Goal: Task Accomplishment & Management: Manage account settings

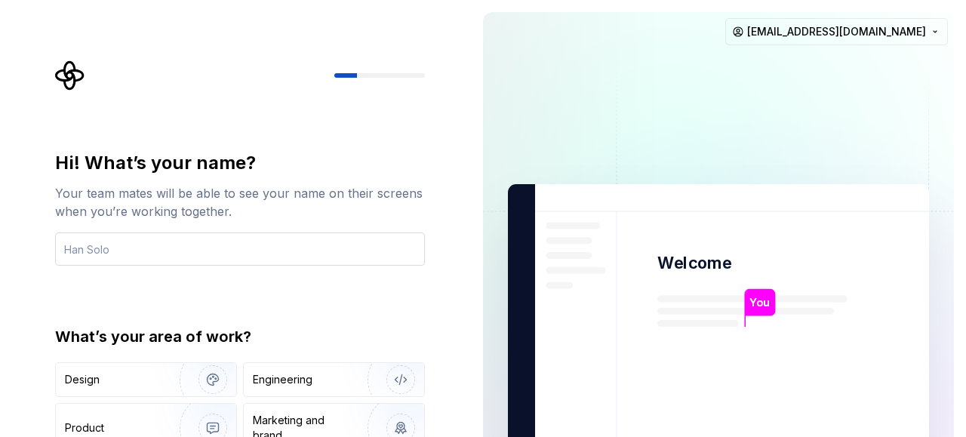
click at [231, 257] on input "text" at bounding box center [240, 248] width 370 height 33
type input "[PERSON_NAME]"
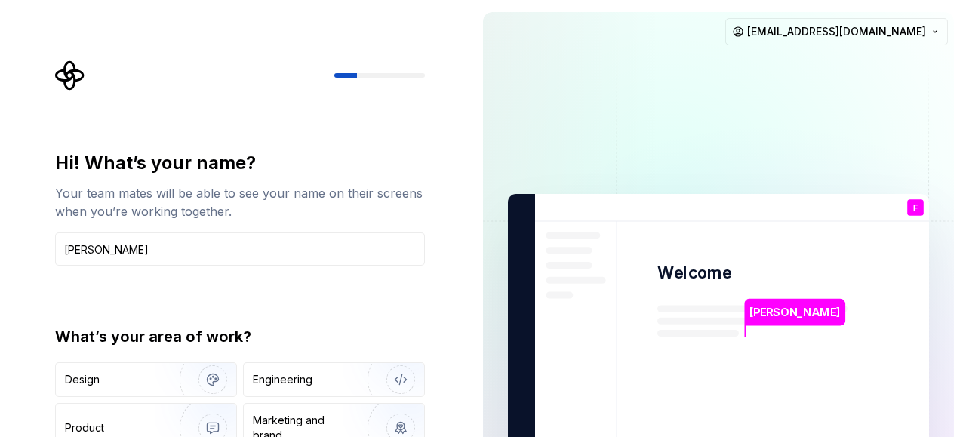
click at [405, 302] on div "Hi! What’s your name? Your team mates will be able to see your name on their sc…" at bounding box center [240, 332] width 370 height 362
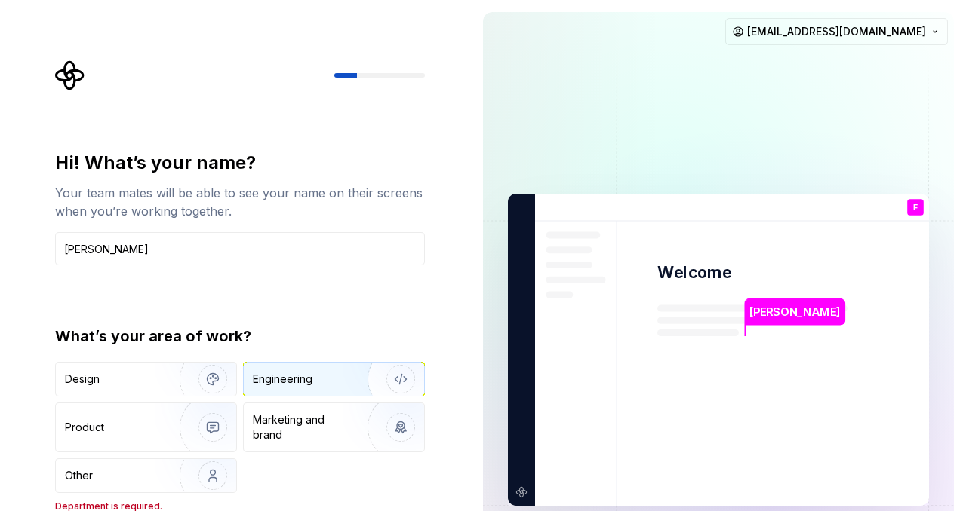
click at [333, 377] on div "Engineering" at bounding box center [313, 379] width 120 height 15
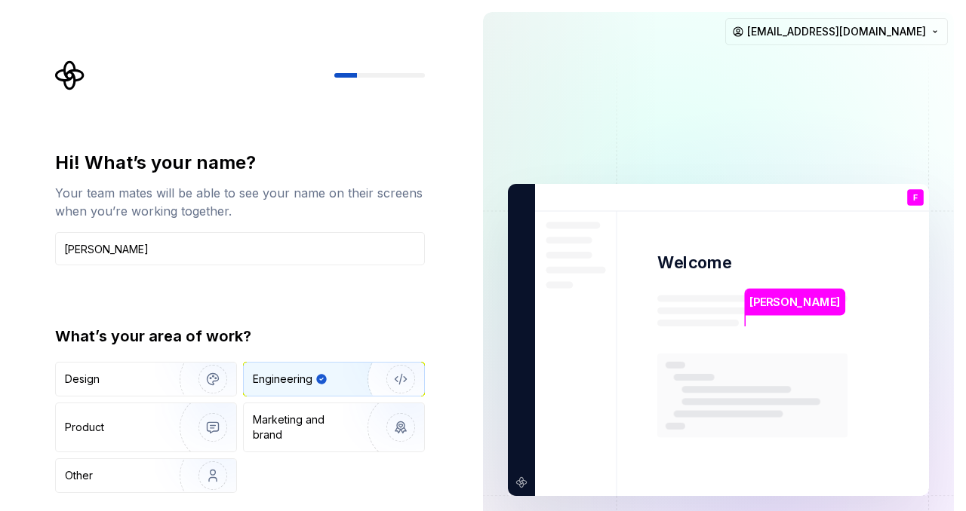
type button "Engineering"
click at [375, 78] on div at bounding box center [240, 75] width 370 height 30
click at [918, 36] on html "Hi! What’s your name? Your team mates will be able to see your name on their sc…" at bounding box center [483, 255] width 966 height 511
click at [723, 87] on html "Hi! What’s your name? Your team mates will be able to see your name on their sc…" at bounding box center [483, 255] width 966 height 511
click at [635, 289] on img at bounding box center [718, 340] width 611 height 713
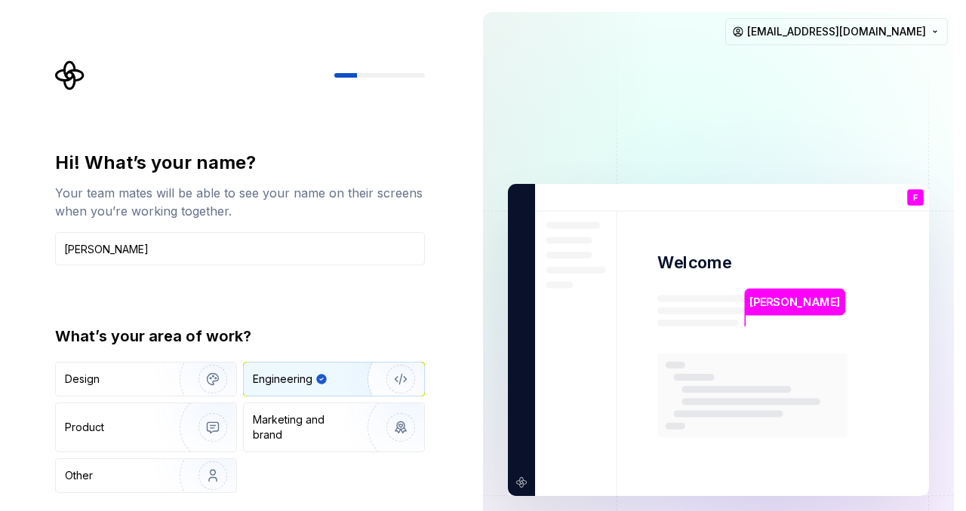
click at [521, 436] on img at bounding box center [718, 340] width 611 height 713
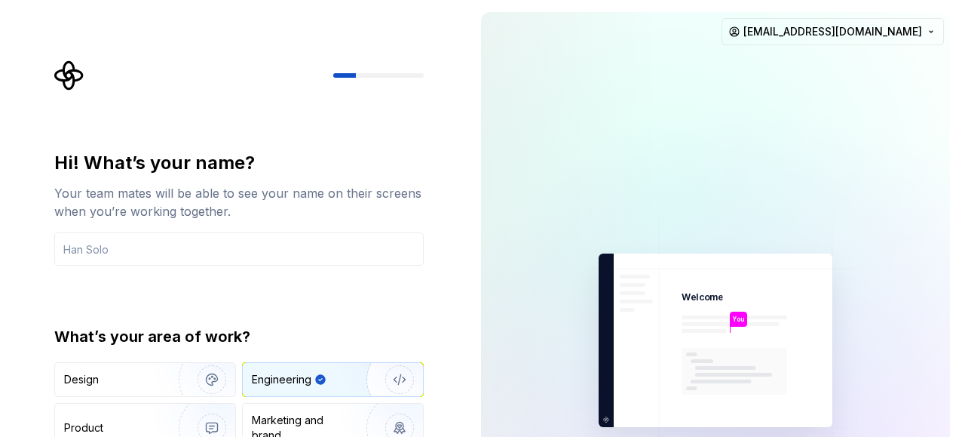
click at [775, 309] on img at bounding box center [715, 341] width 339 height 396
click at [67, 77] on icon "Supernova Logo" at bounding box center [68, 75] width 29 height 29
click at [636, 325] on img at bounding box center [715, 341] width 339 height 396
click at [608, 421] on img at bounding box center [715, 341] width 339 height 396
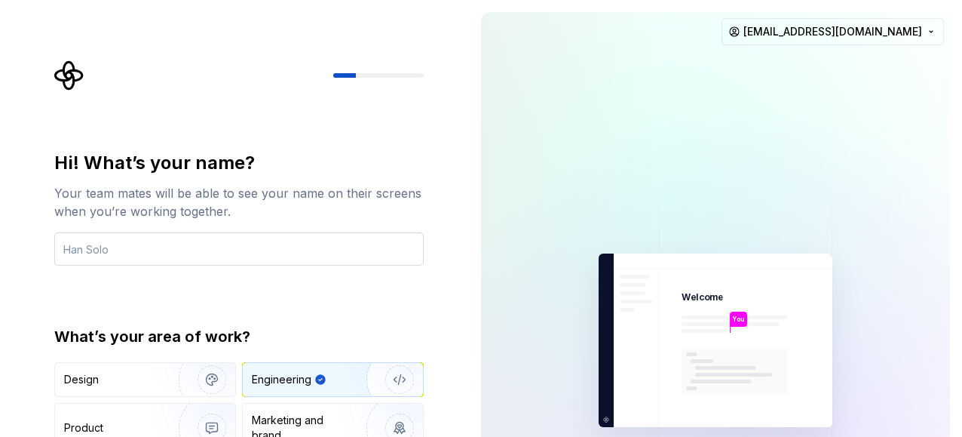
click at [178, 247] on input "text" at bounding box center [239, 248] width 370 height 33
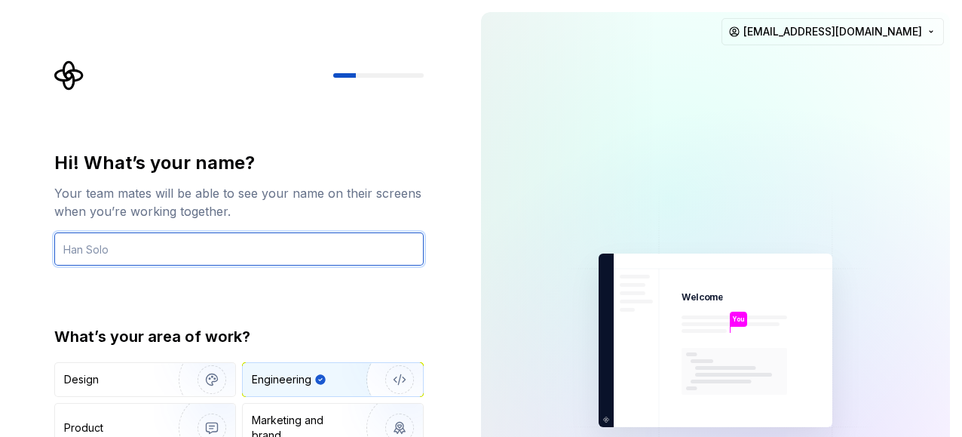
type input "[PERSON_NAME]"
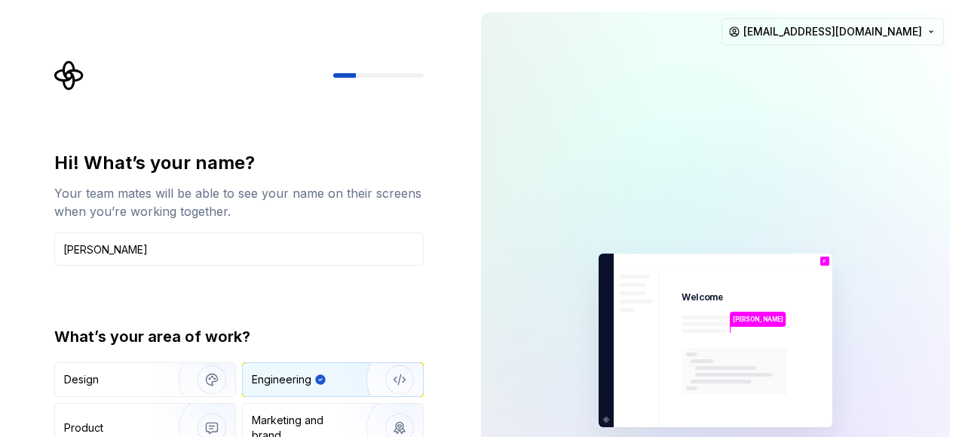
click at [825, 262] on p "F" at bounding box center [825, 261] width 3 height 5
click at [264, 247] on input "[PERSON_NAME]" at bounding box center [239, 248] width 370 height 33
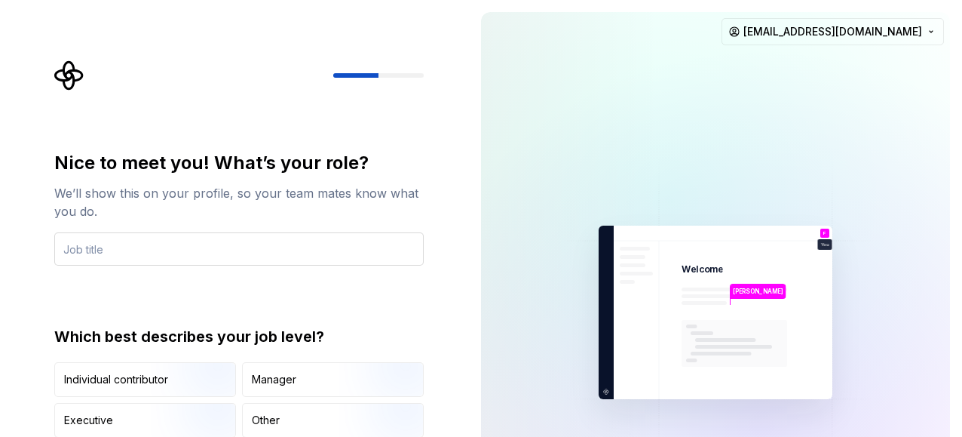
click at [195, 244] on input "text" at bounding box center [239, 248] width 370 height 33
click at [237, 253] on input "Consultor de Sistemas" at bounding box center [239, 248] width 370 height 33
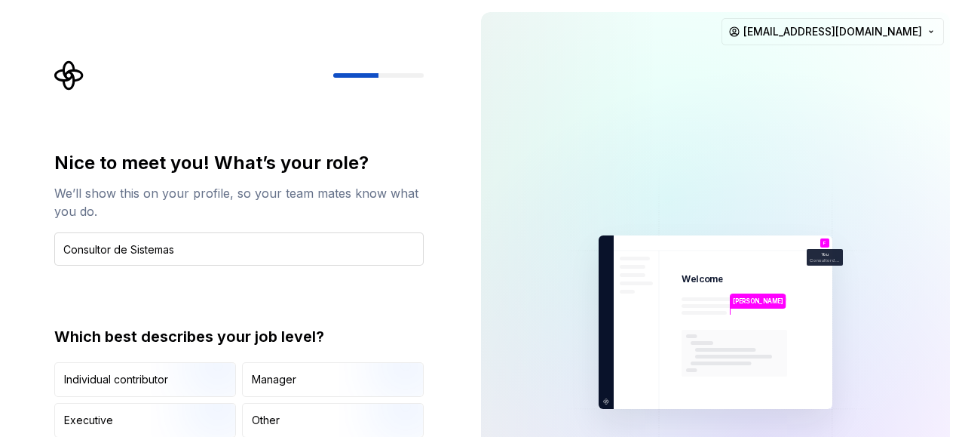
click at [97, 252] on input "Consultor de Sistemas" at bounding box center [239, 248] width 370 height 33
click at [198, 250] on input "Ingeniero de Sistemas" at bounding box center [239, 248] width 370 height 33
type input "Ingeniero de Sistemas"
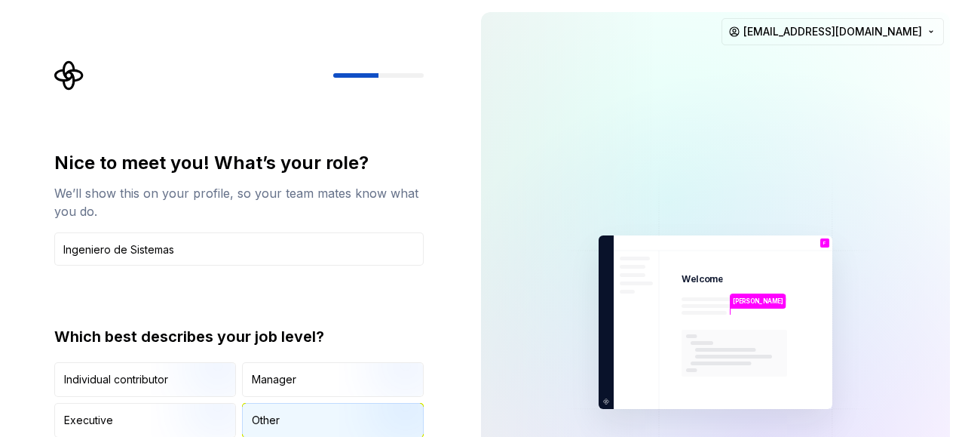
click at [279, 418] on div "Other" at bounding box center [266, 420] width 28 height 15
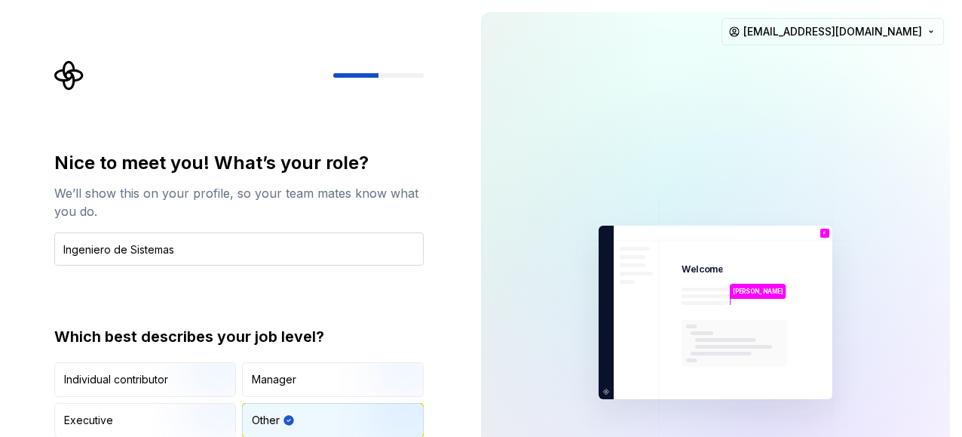
click at [310, 253] on input "Ingeniero de Sistemas" at bounding box center [239, 248] width 370 height 33
click at [818, 246] on div "You Ingeniero de Sistemas" at bounding box center [825, 247] width 36 height 17
click at [339, 422] on img "button" at bounding box center [387, 438] width 97 height 101
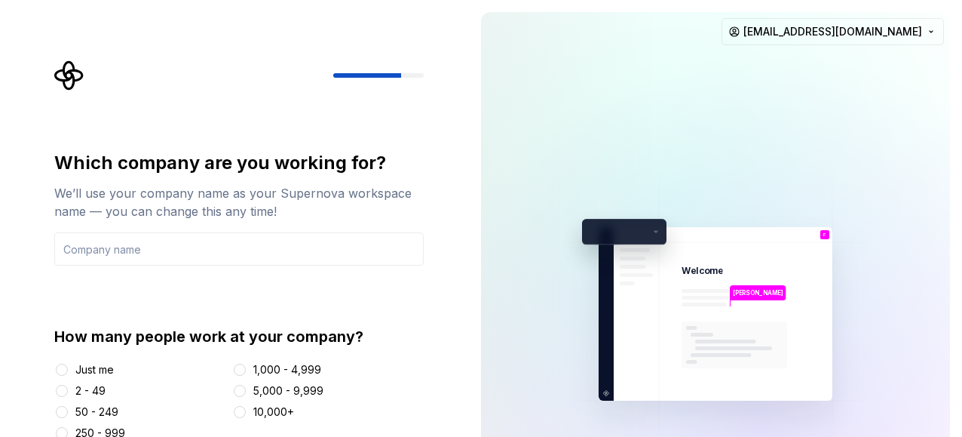
click at [339, 422] on div "Just me 2 - 49 50 - 249 250 - 999 1,000 - 4,999 5,000 - 9,999 10,000+" at bounding box center [239, 401] width 370 height 78
click at [66, 368] on button "Just me" at bounding box center [62, 370] width 12 height 12
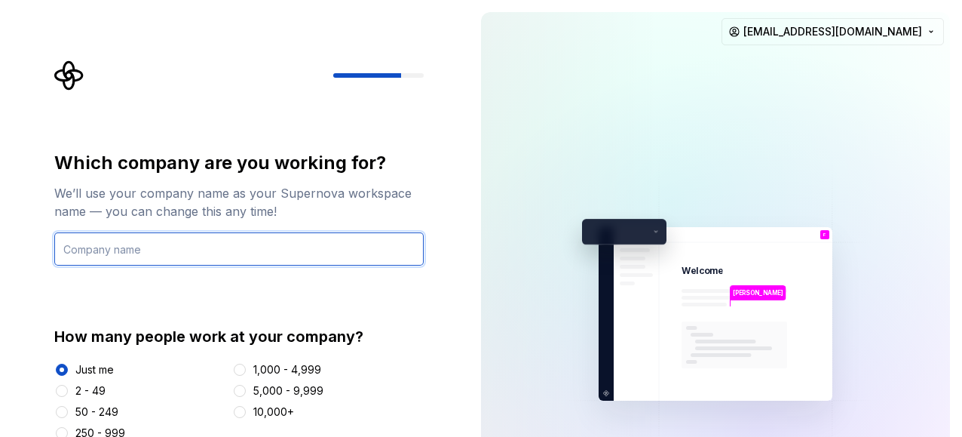
click at [229, 254] on input "text" at bounding box center [239, 248] width 370 height 33
click at [224, 250] on input "text" at bounding box center [239, 248] width 370 height 33
click at [155, 248] on input "VeneCash" at bounding box center [239, 248] width 370 height 33
type input "VeneCash"
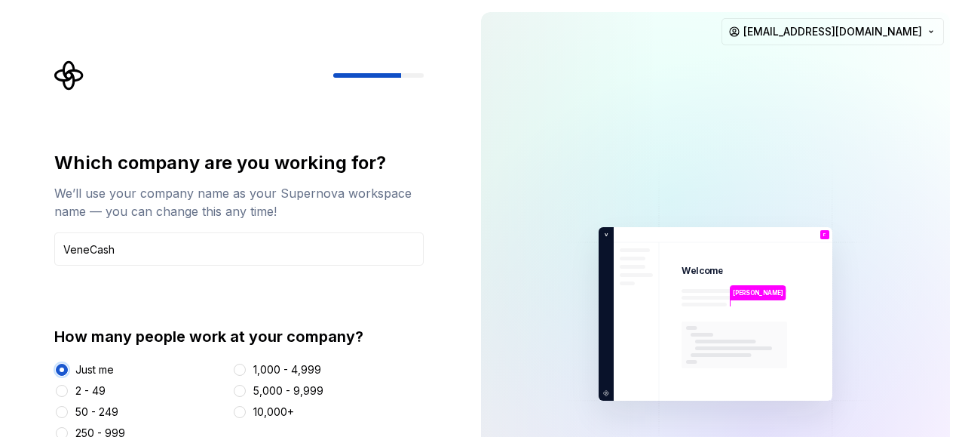
click at [64, 370] on button "Just me" at bounding box center [62, 370] width 12 height 12
click at [97, 370] on div "Just me" at bounding box center [94, 369] width 38 height 15
click at [68, 370] on button "Just me" at bounding box center [62, 370] width 12 height 12
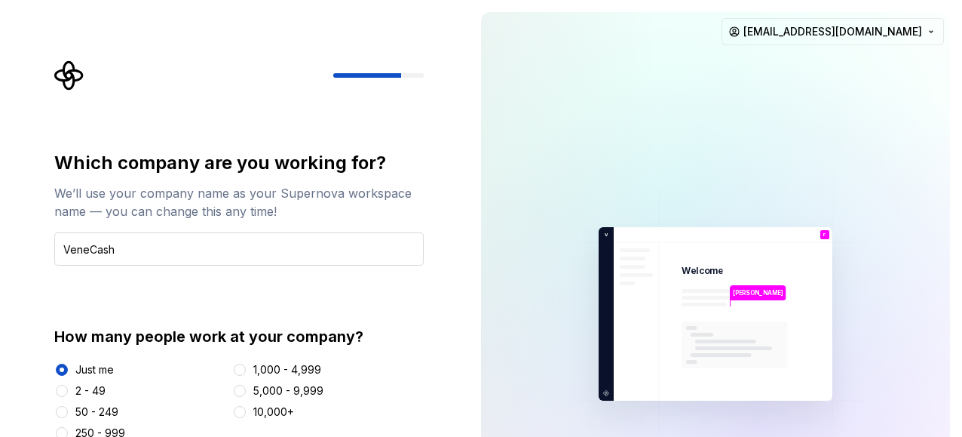
click at [148, 244] on input "VeneCash" at bounding box center [239, 248] width 370 height 33
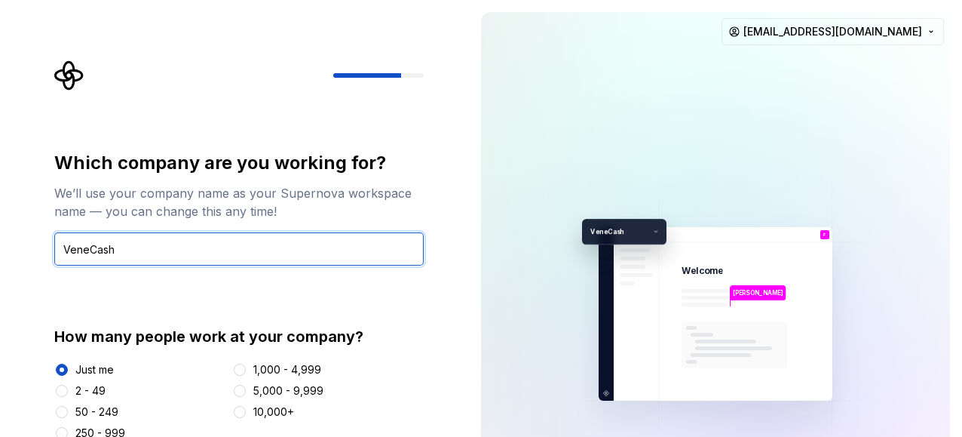
click at [148, 244] on input "VeneCash" at bounding box center [239, 248] width 370 height 33
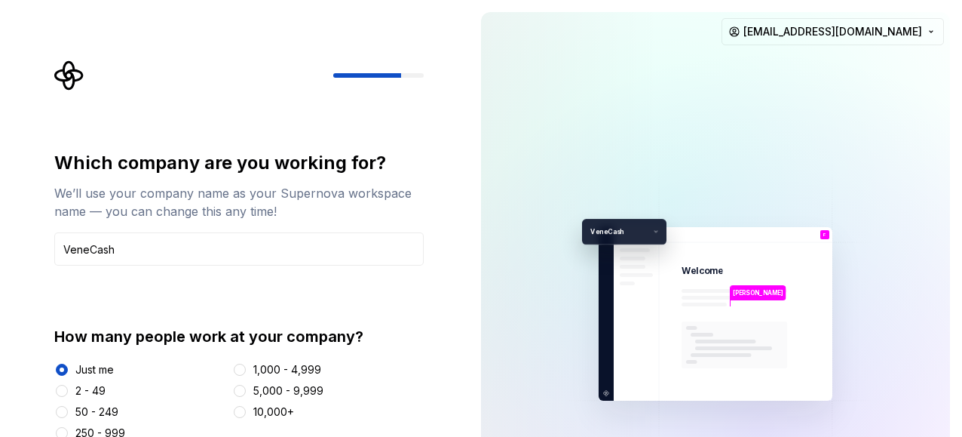
click at [629, 229] on p "eneCash" at bounding box center [623, 231] width 54 height 11
click at [606, 235] on p "V" at bounding box center [605, 235] width 7 height 8
click at [291, 250] on input "VeneCash" at bounding box center [239, 248] width 370 height 33
click at [655, 231] on div "[PERSON_NAME] Welcome F You Ingeniero de Sistemas T B +3 V eneCash [PERSON_NAME…" at bounding box center [716, 313] width 234 height 173
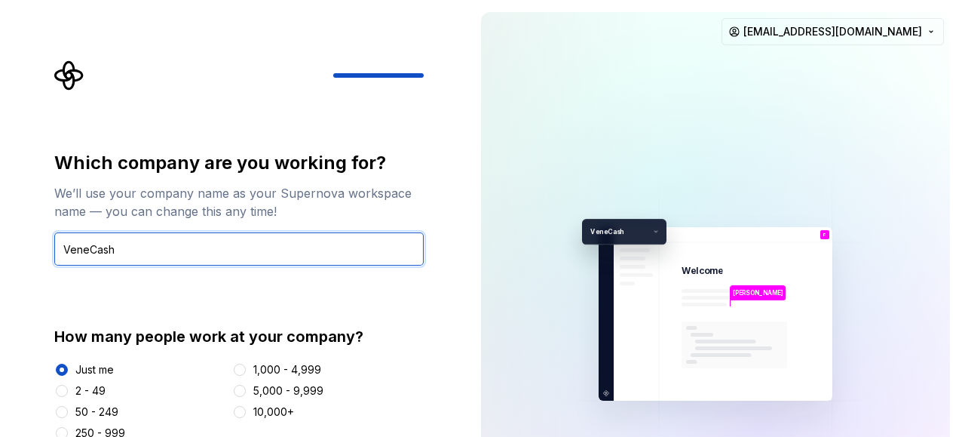
click at [319, 248] on input "VeneCash" at bounding box center [239, 248] width 370 height 33
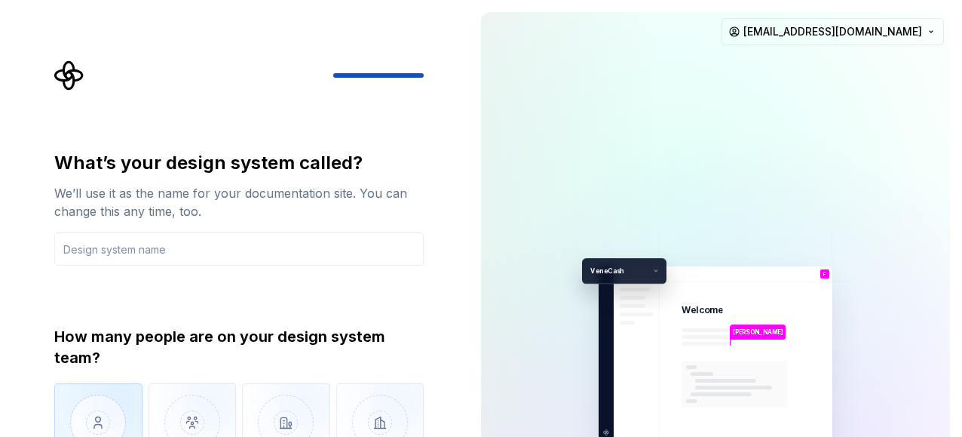
click at [102, 417] on img "button" at bounding box center [98, 433] width 88 height 101
click at [165, 259] on input "text" at bounding box center [239, 248] width 370 height 33
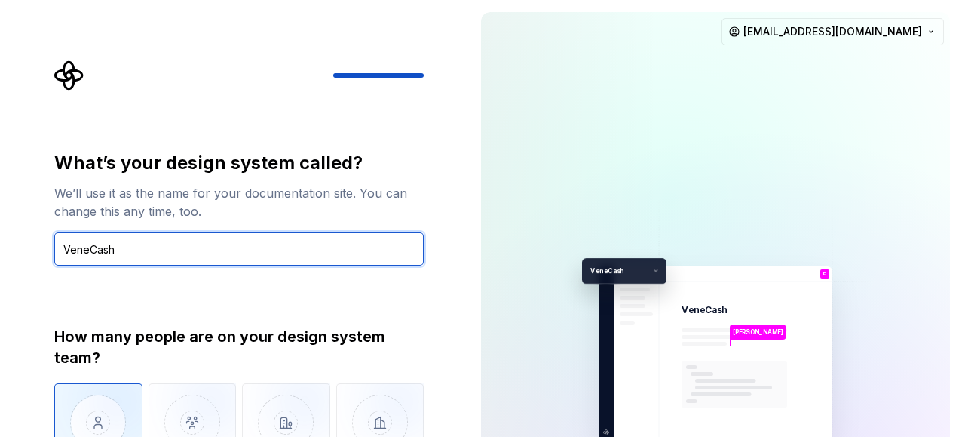
click at [238, 249] on input "VeneCash" at bounding box center [239, 248] width 370 height 33
type input "VeneCash"
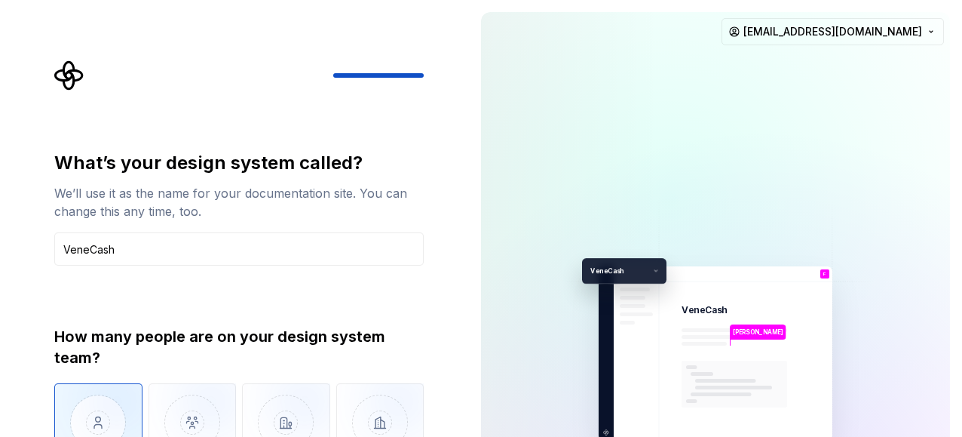
click at [660, 272] on icon at bounding box center [656, 271] width 13 height 13
click at [379, 252] on input "VeneCash" at bounding box center [239, 248] width 370 height 33
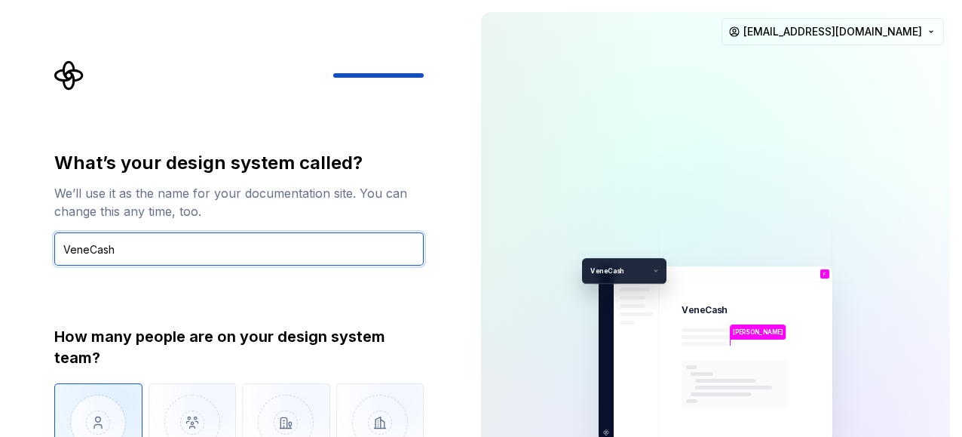
click at [379, 252] on input "VeneCash" at bounding box center [239, 248] width 370 height 33
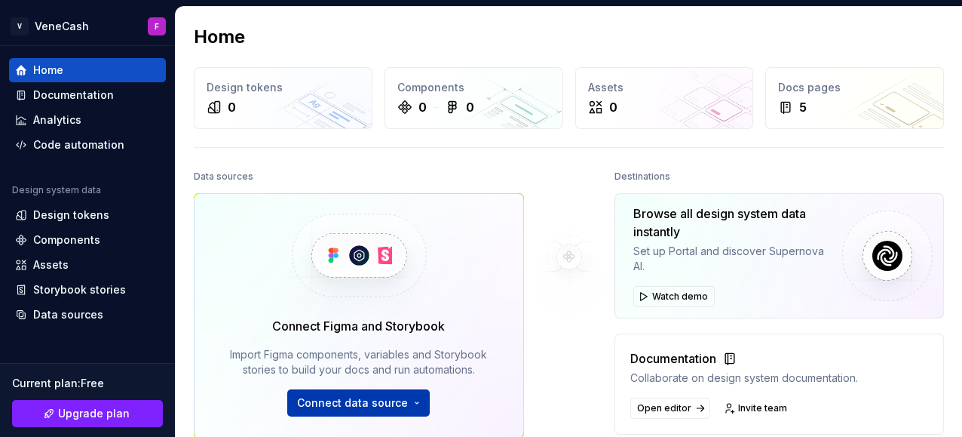
click at [367, 400] on span "Connect data source" at bounding box center [352, 402] width 111 height 15
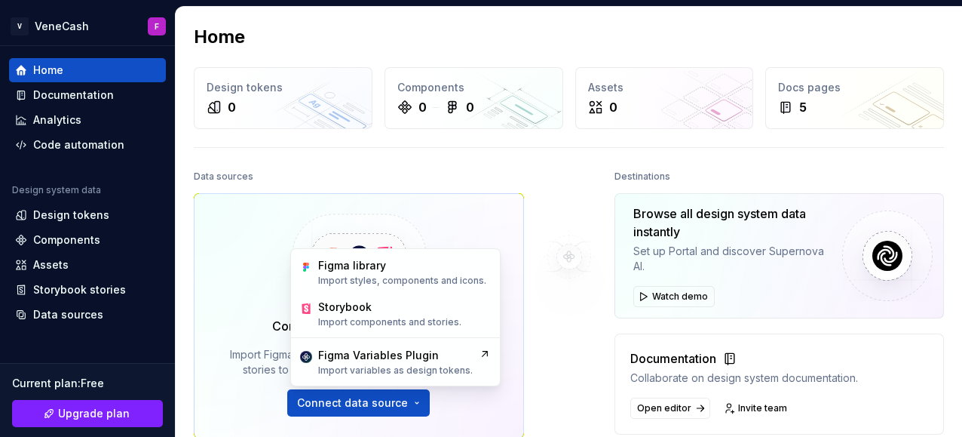
click at [484, 204] on div "Connect Figma and Storybook Import Figma components, variables and Storybook st…" at bounding box center [359, 315] width 330 height 245
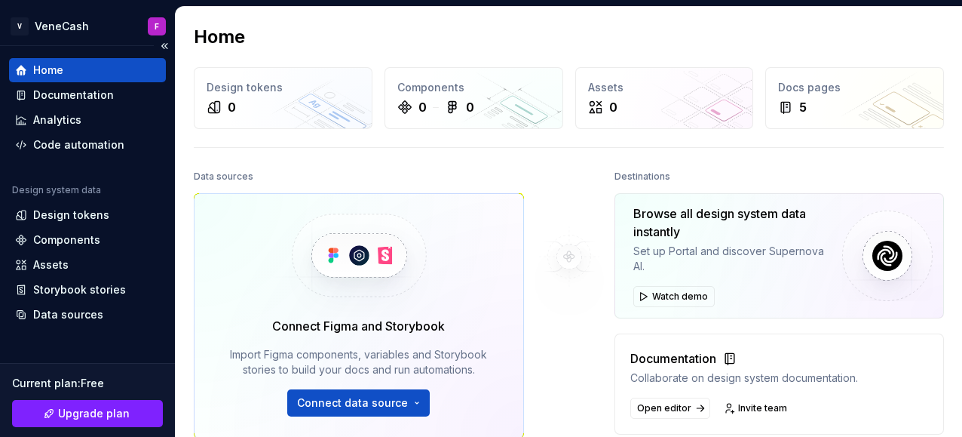
click at [69, 74] on div "Home" at bounding box center [87, 70] width 145 height 15
click at [76, 141] on div "Code automation" at bounding box center [78, 144] width 91 height 15
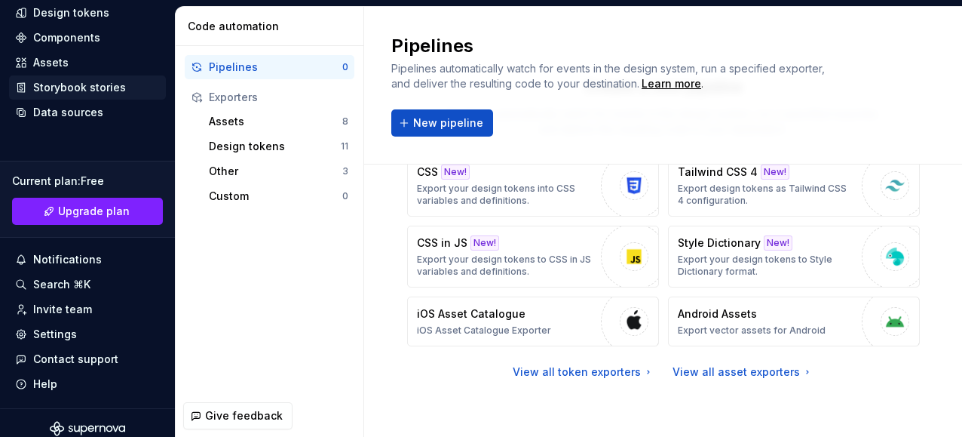
scroll to position [213, 0]
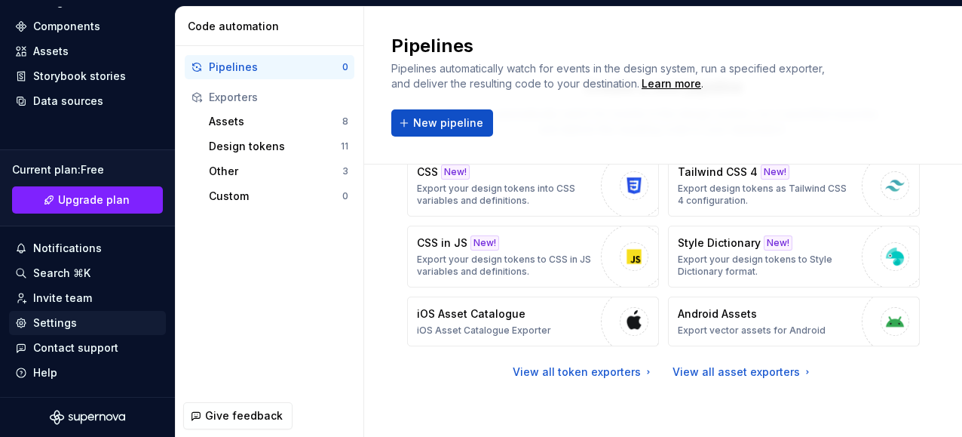
click at [75, 322] on div "Settings" at bounding box center [87, 322] width 145 height 15
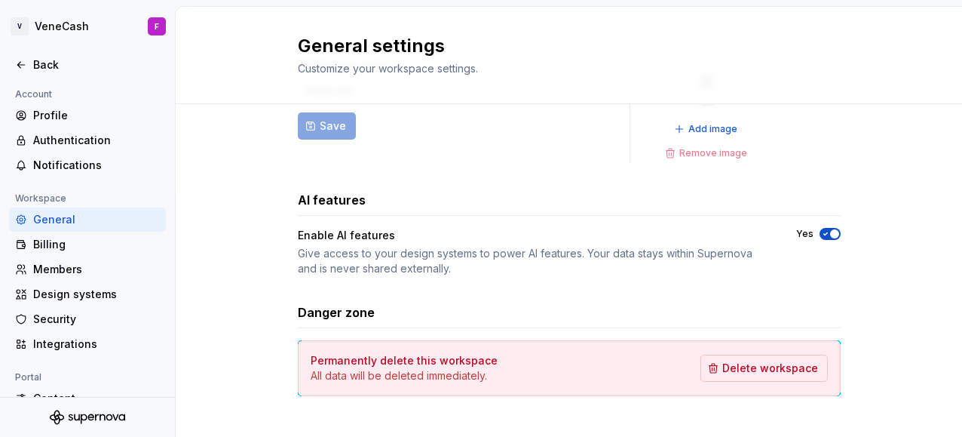
scroll to position [90, 0]
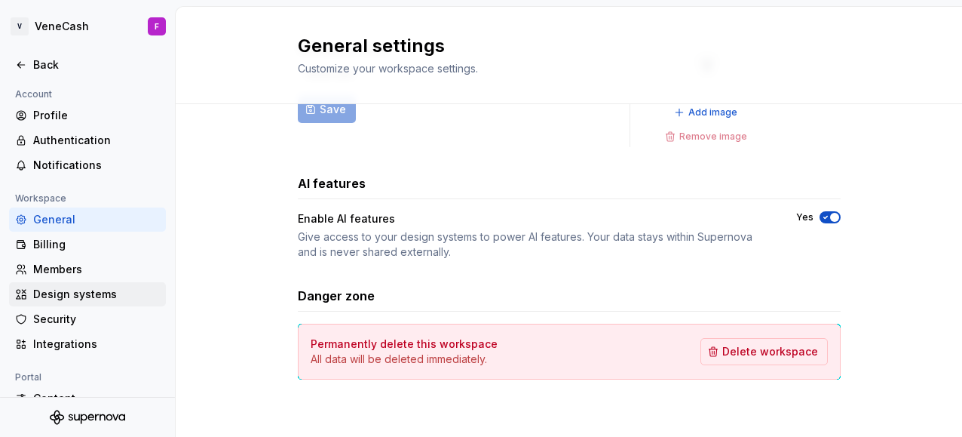
click at [78, 290] on div "Design systems" at bounding box center [96, 294] width 127 height 15
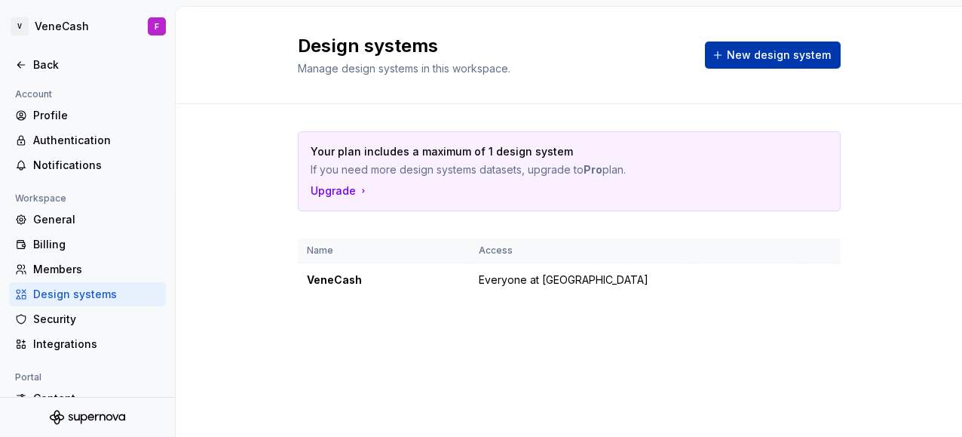
click at [761, 63] on button "New design system" at bounding box center [773, 54] width 136 height 27
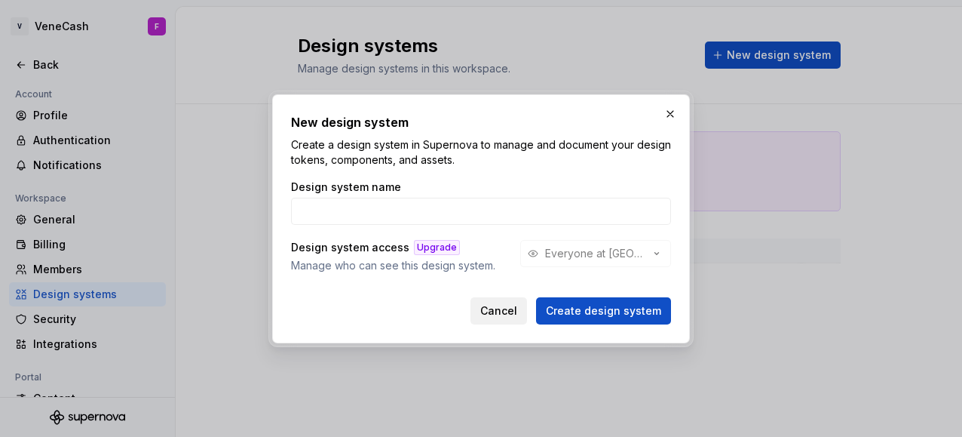
click at [493, 314] on span "Cancel" at bounding box center [498, 310] width 37 height 15
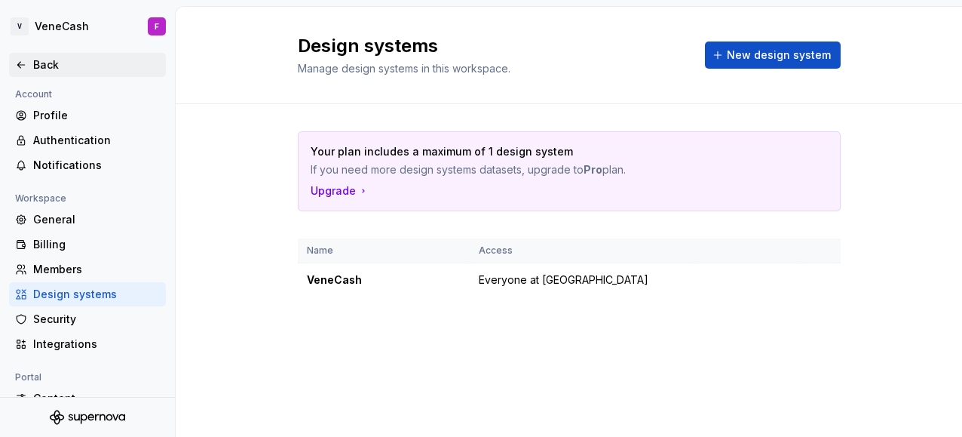
click at [20, 69] on icon at bounding box center [21, 65] width 12 height 12
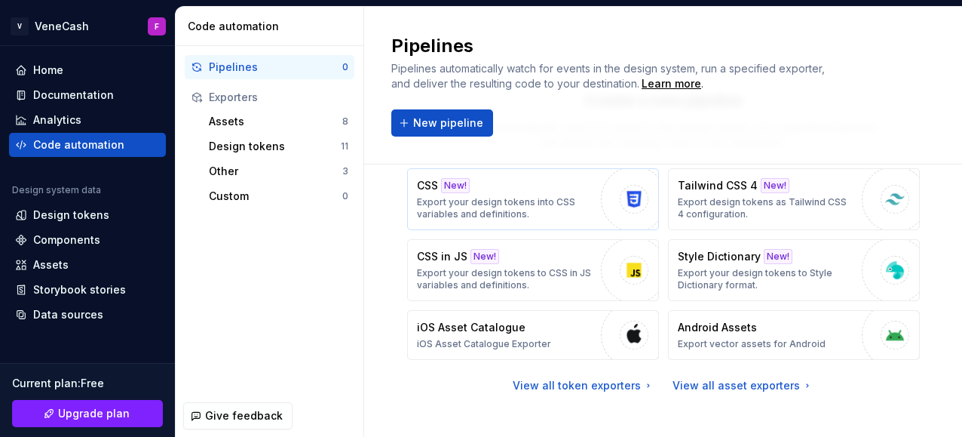
scroll to position [115, 0]
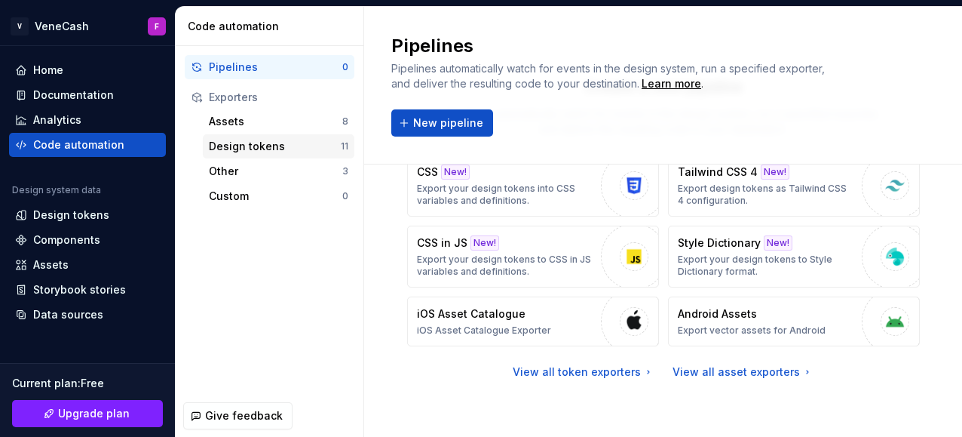
click at [246, 141] on div "Design tokens" at bounding box center [275, 146] width 132 height 15
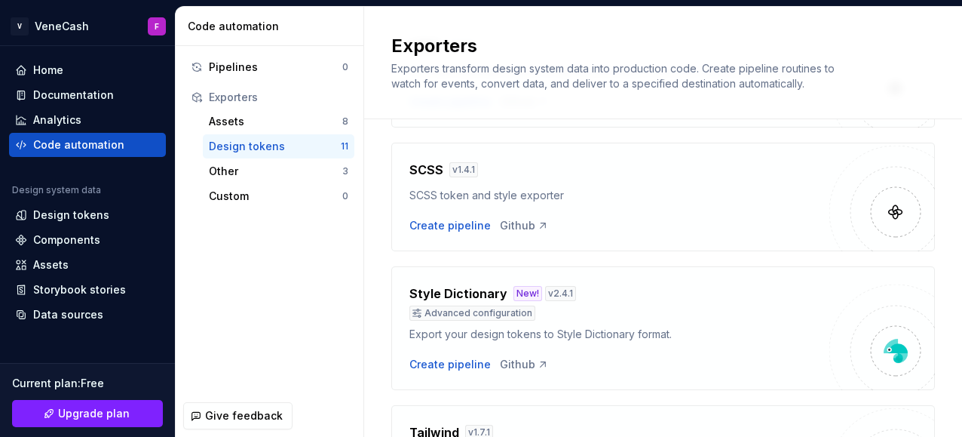
scroll to position [962, 0]
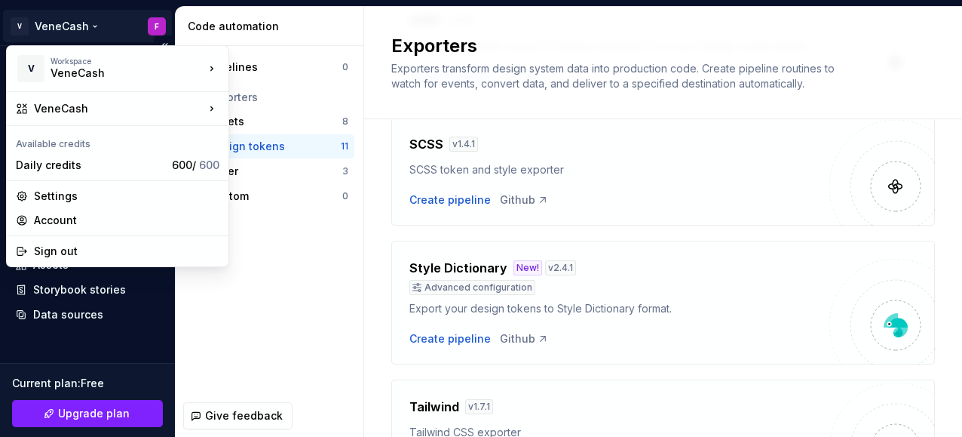
click at [75, 23] on html "V VeneCash F Home Documentation Analytics Code automation Design system data De…" at bounding box center [481, 218] width 962 height 437
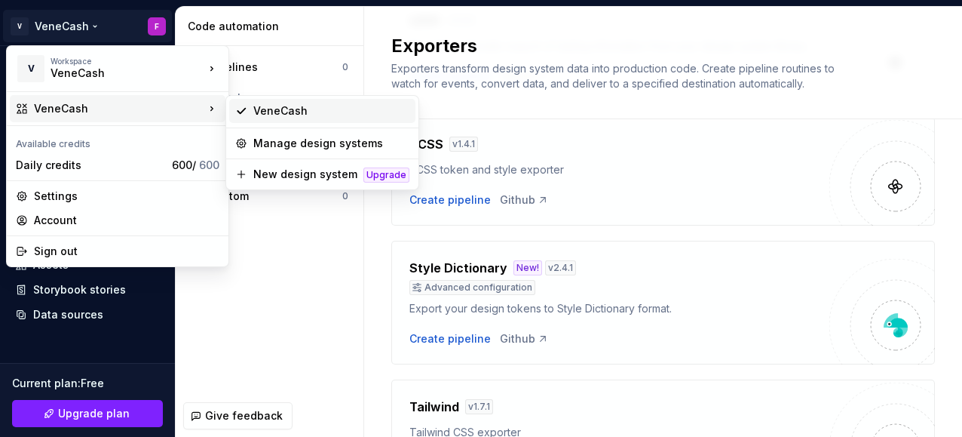
click at [290, 103] on div "VeneCash" at bounding box center [331, 110] width 156 height 15
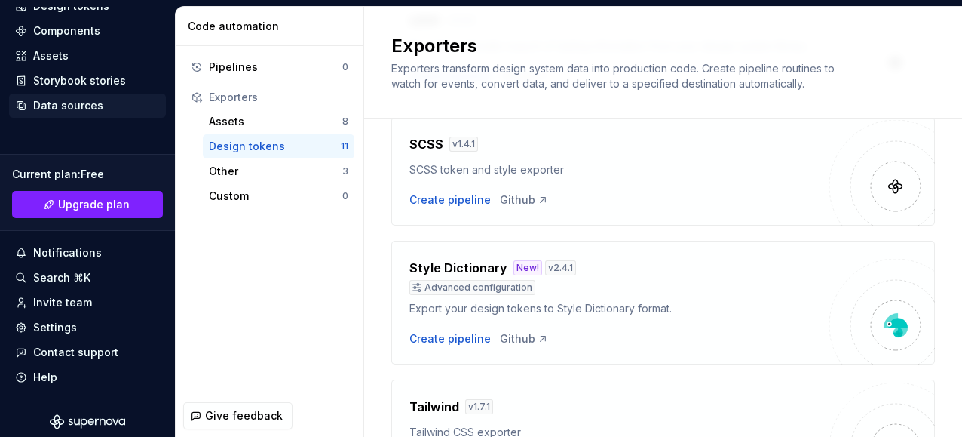
scroll to position [213, 0]
